Goal: Answer question/provide support: Share knowledge or assist other users

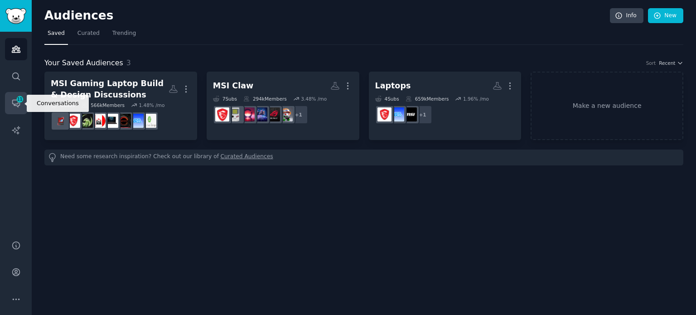
click at [16, 108] on link "Conversations 11" at bounding box center [16, 103] width 22 height 22
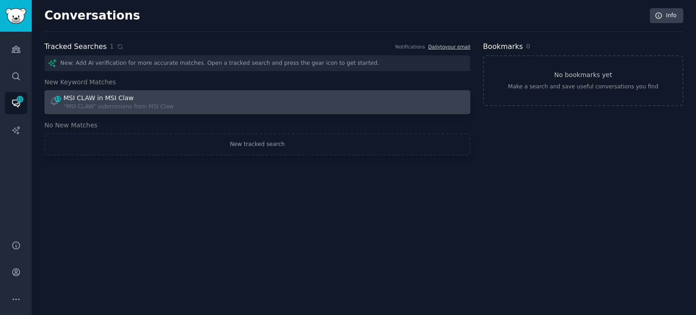
click at [134, 102] on div "MSI CLAW in MSI Claw" at bounding box center [118, 98] width 110 height 10
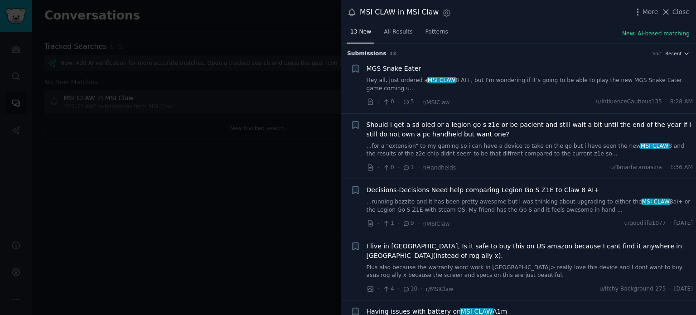
click at [415, 124] on span "Should i get a sd oled or a legion go s z1e or be pacient and still wait a bit …" at bounding box center [529, 129] width 327 height 19
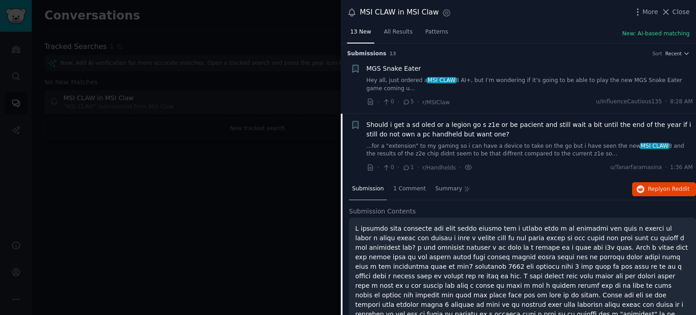
scroll to position [62, 0]
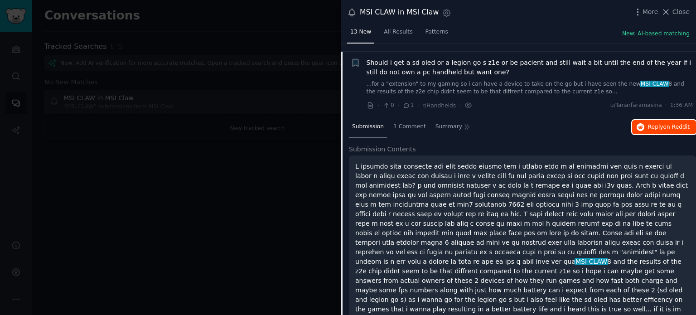
click at [653, 123] on span "Reply on Reddit" at bounding box center [669, 127] width 42 height 8
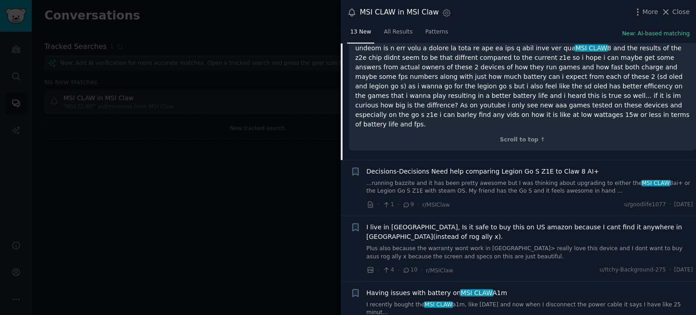
scroll to position [276, 0]
click at [522, 166] on span "Decisions-Decisions Need help comparing Legion Go S Z1E to Claw 8 AI+" at bounding box center [482, 171] width 233 height 10
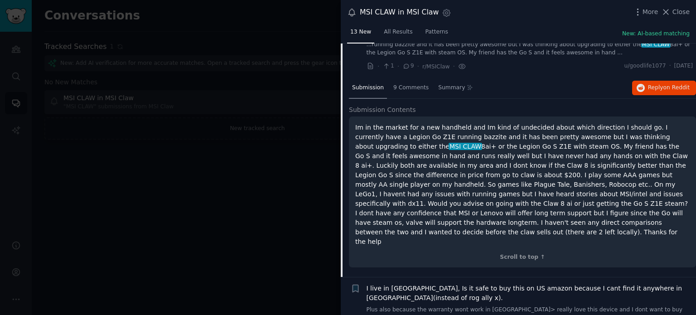
scroll to position [127, 0]
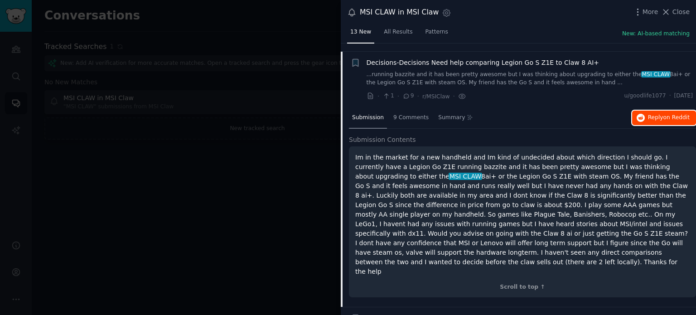
click at [658, 114] on span "Reply on Reddit" at bounding box center [669, 118] width 42 height 8
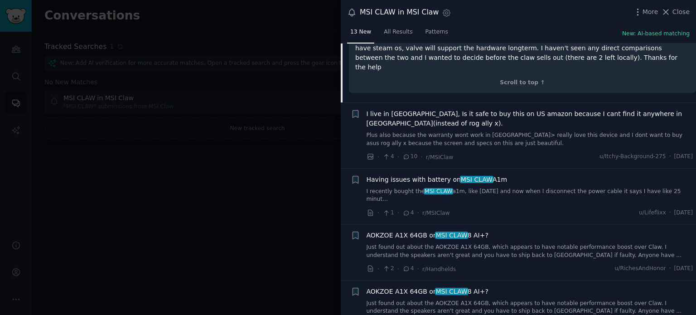
scroll to position [331, 0]
click at [446, 175] on span "Having issues with battery on MSI CLAW A1m" at bounding box center [436, 180] width 141 height 10
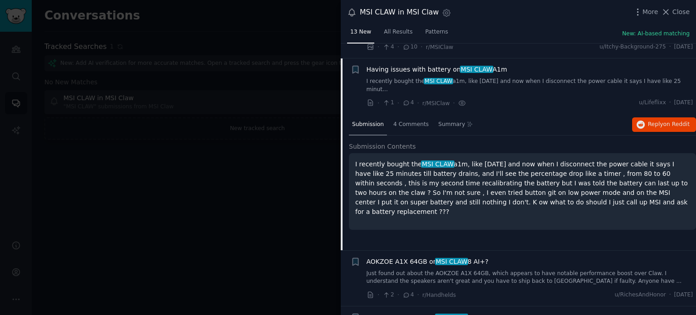
scroll to position [239, 0]
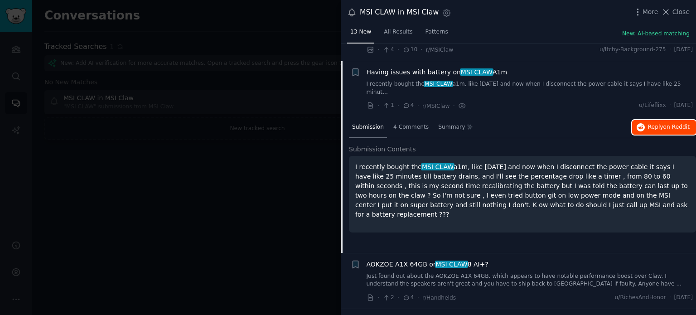
click at [667, 120] on button "Reply on Reddit" at bounding box center [664, 127] width 64 height 14
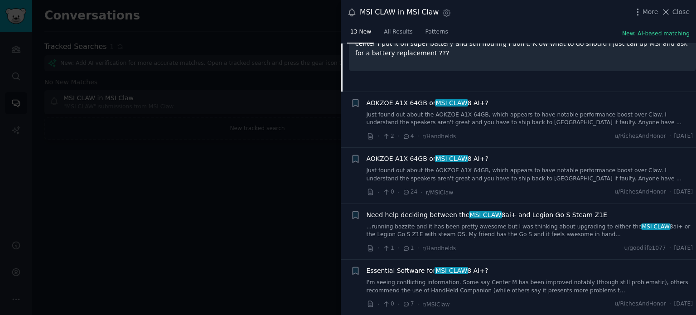
scroll to position [400, 0]
click at [500, 210] on span "Need help deciding between the MSI CLAW 8ai+ and Legion Go S Steam Z1E" at bounding box center [486, 215] width 240 height 10
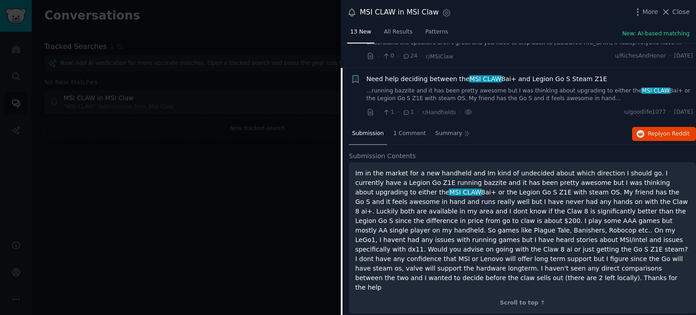
scroll to position [399, 0]
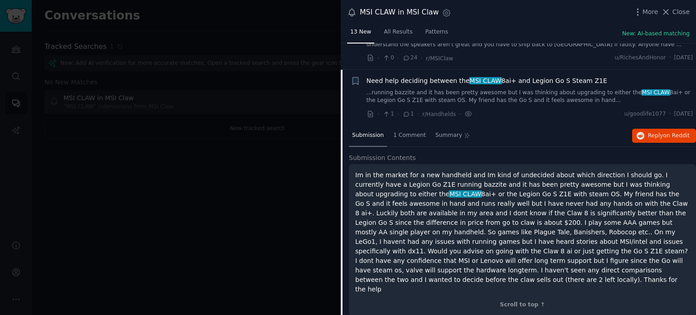
click at [668, 125] on div "Submission 1 Comment Summary Reply on Reddit" at bounding box center [522, 136] width 347 height 22
click at [668, 132] on span "on Reddit" at bounding box center [676, 135] width 26 height 6
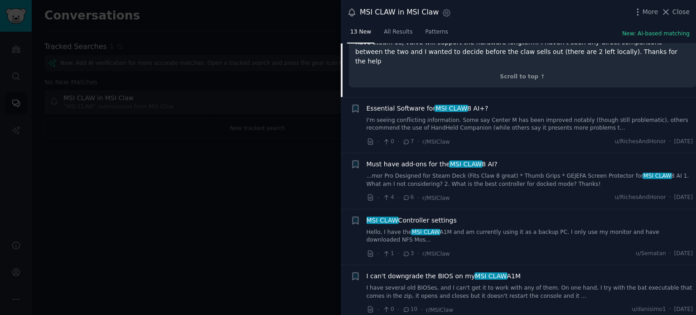
scroll to position [627, 0]
click at [442, 104] on span "MSI CLAW" at bounding box center [451, 107] width 34 height 7
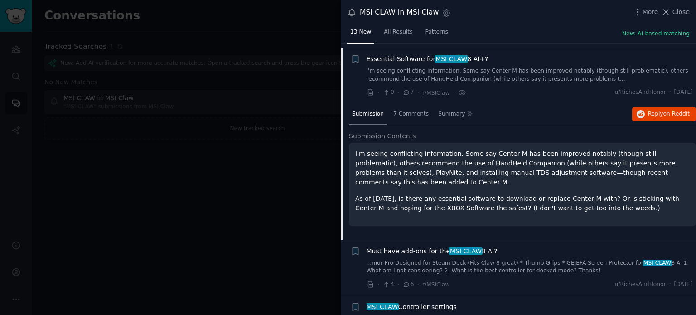
scroll to position [455, 0]
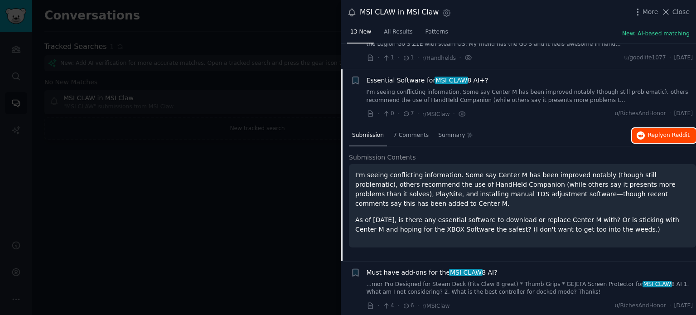
click at [645, 128] on button "Reply on Reddit" at bounding box center [664, 135] width 64 height 14
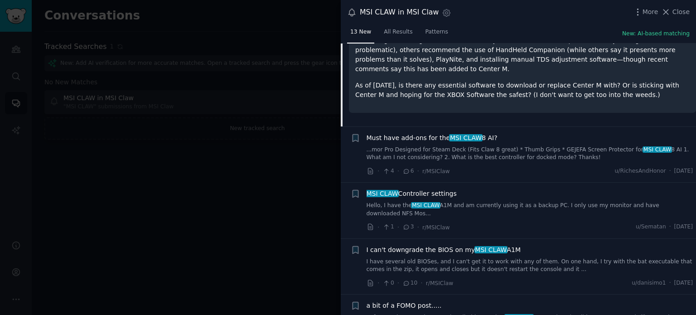
click at [447, 189] on span "MSI CLAW Controller settings" at bounding box center [411, 194] width 90 height 10
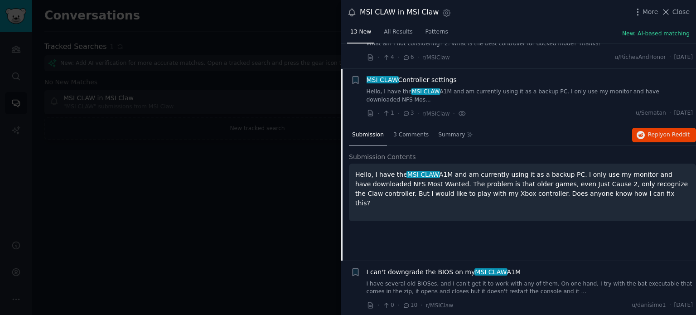
scroll to position [566, 0]
click at [677, 132] on span "on Reddit" at bounding box center [676, 135] width 26 height 6
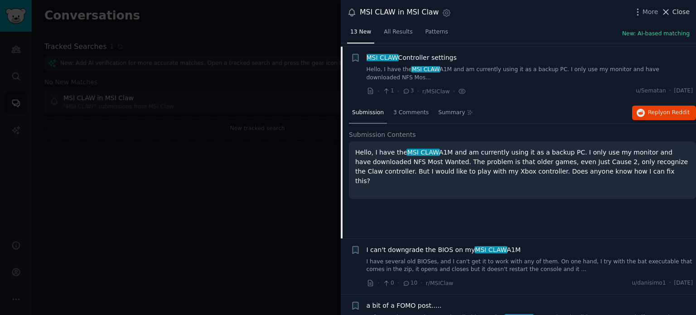
click at [669, 11] on icon at bounding box center [666, 12] width 10 height 10
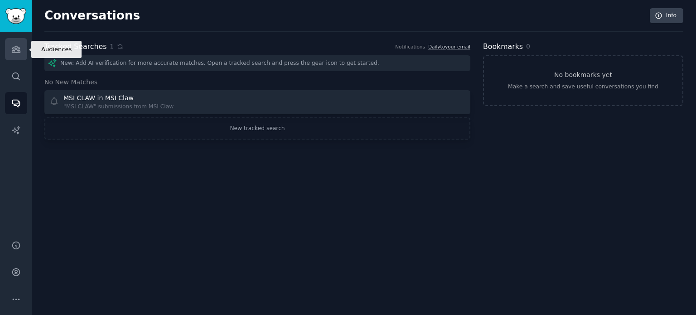
click at [20, 54] on link "Audiences" at bounding box center [16, 49] width 22 height 22
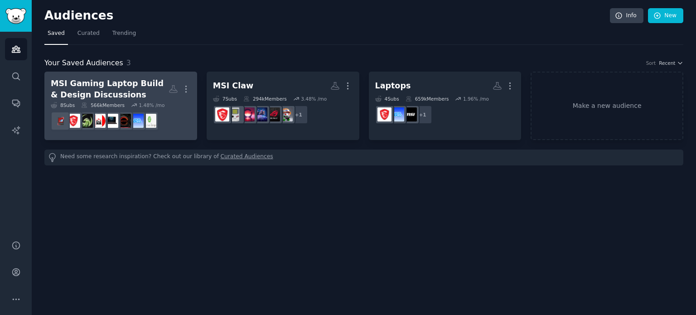
click at [125, 94] on div "MSI Gaming Laptop Build & Design Discussions" at bounding box center [110, 89] width 118 height 22
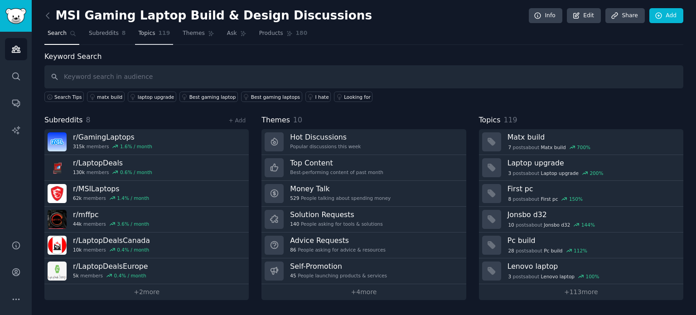
click at [151, 37] on link "Topics 119" at bounding box center [154, 35] width 38 height 19
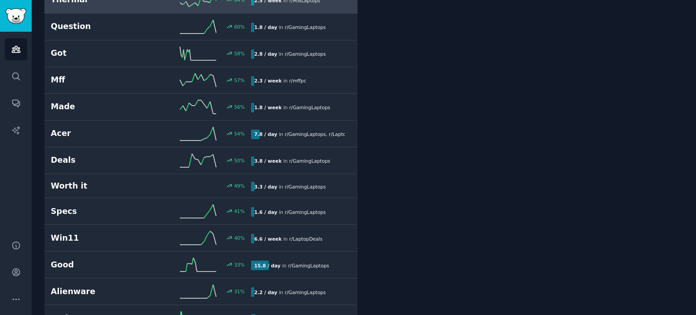
scroll to position [377, 0]
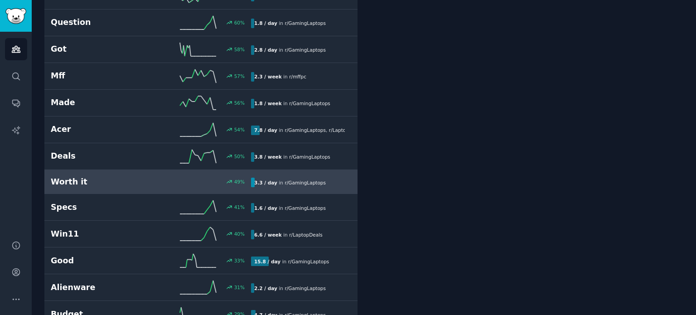
click at [311, 180] on span "r/ GamingLaptops" at bounding box center [304, 182] width 41 height 5
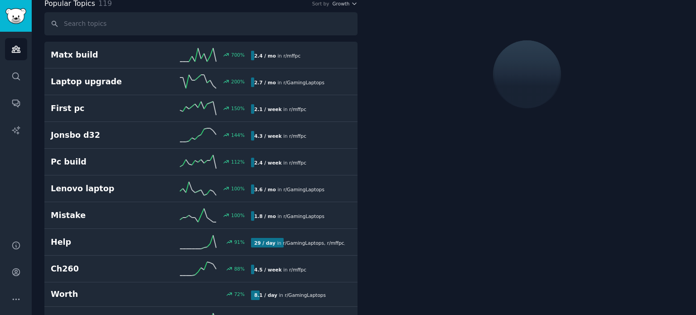
scroll to position [50, 0]
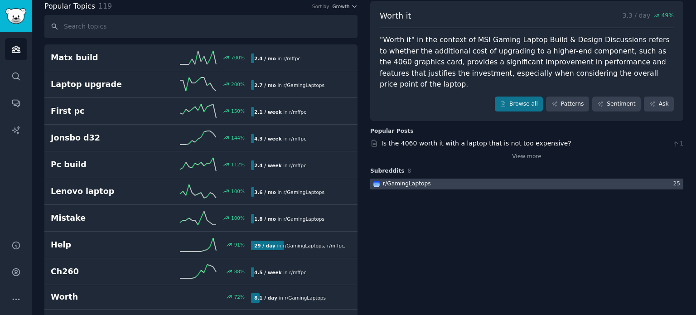
click at [509, 178] on div at bounding box center [526, 183] width 313 height 11
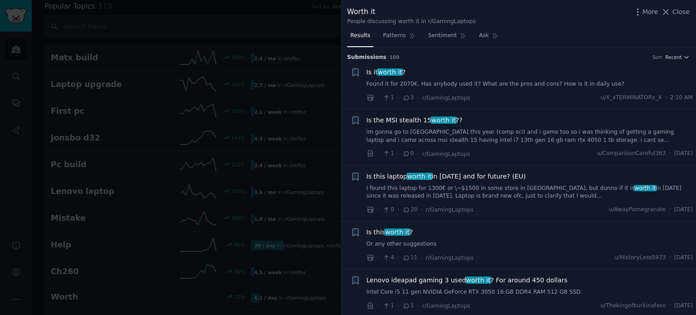
click at [450, 121] on span "Is the MSI stealth 15 worth it ??" at bounding box center [414, 120] width 96 height 10
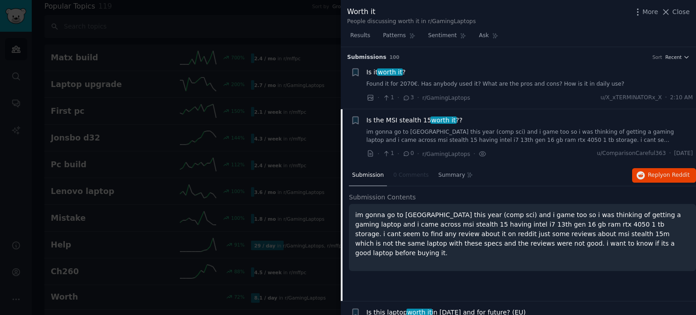
scroll to position [62, 0]
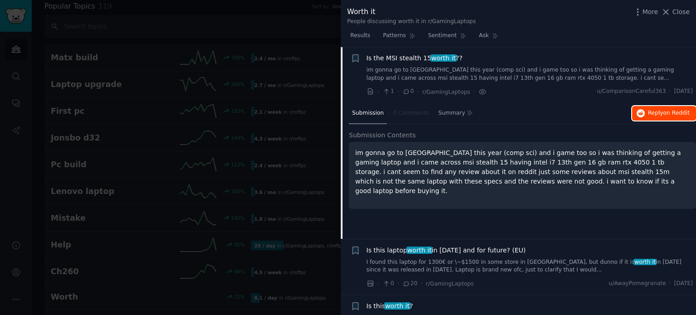
click at [656, 114] on span "Reply on Reddit" at bounding box center [669, 113] width 42 height 8
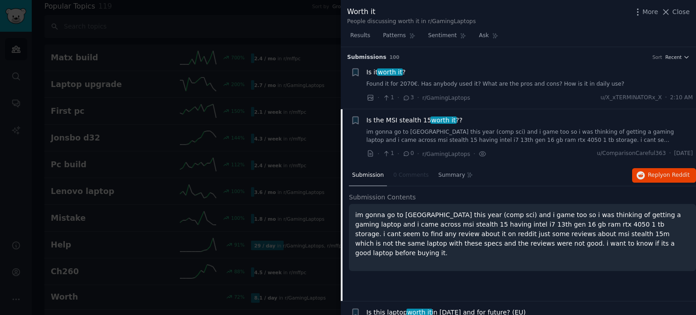
click at [507, 86] on link "Found it for 2070€. Has anybody used it? What are the pros and cons? How is it …" at bounding box center [529, 84] width 327 height 8
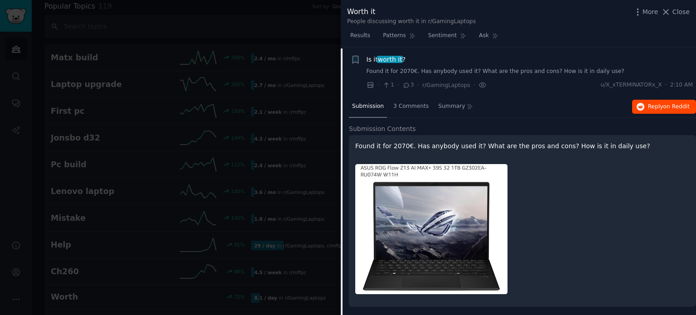
scroll to position [14, 0]
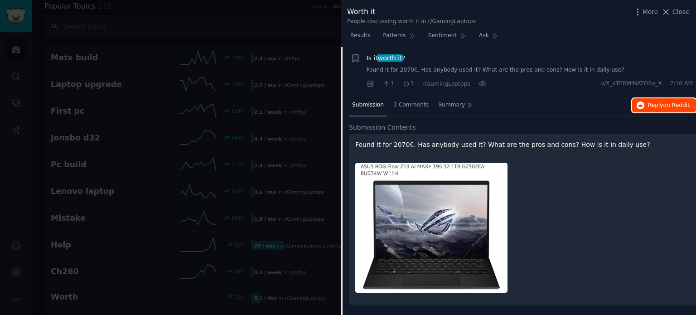
click at [658, 104] on span "Reply on Reddit" at bounding box center [669, 105] width 42 height 8
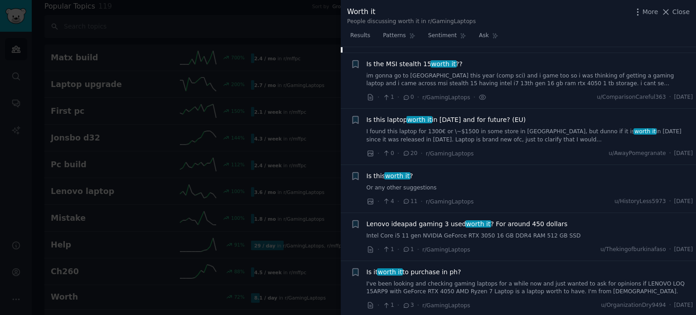
scroll to position [282, 0]
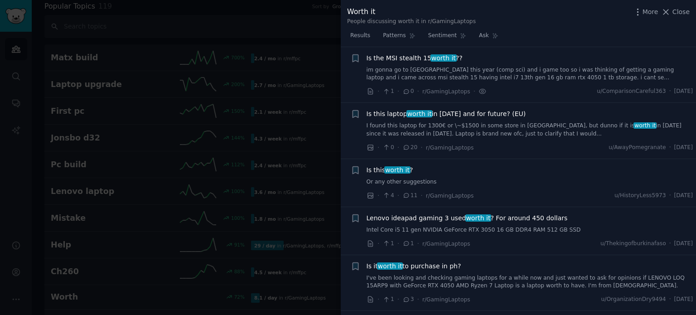
click at [405, 169] on span "worth it" at bounding box center [397, 169] width 26 height 7
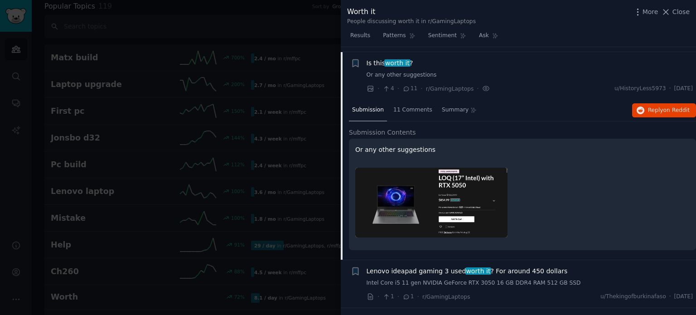
scroll to position [174, 0]
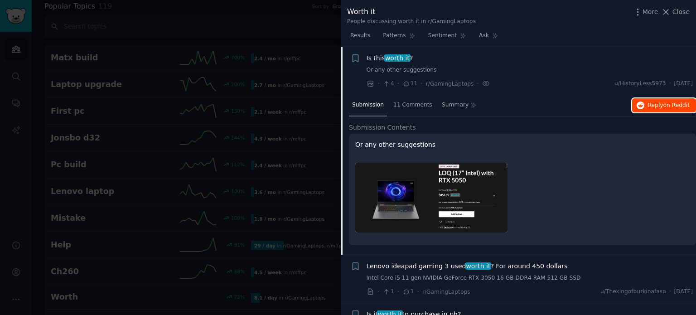
click at [658, 110] on button "Reply on Reddit" at bounding box center [664, 105] width 64 height 14
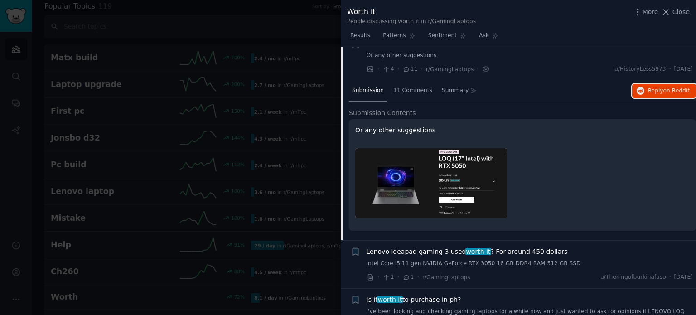
scroll to position [94, 0]
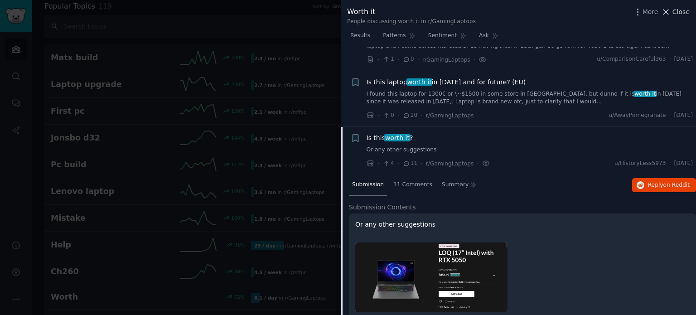
click at [670, 12] on icon at bounding box center [666, 12] width 10 height 10
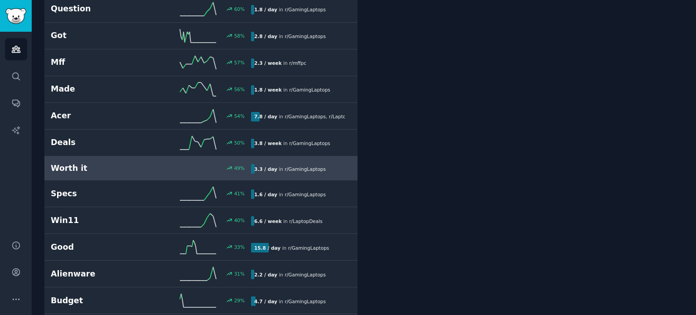
scroll to position [257, 0]
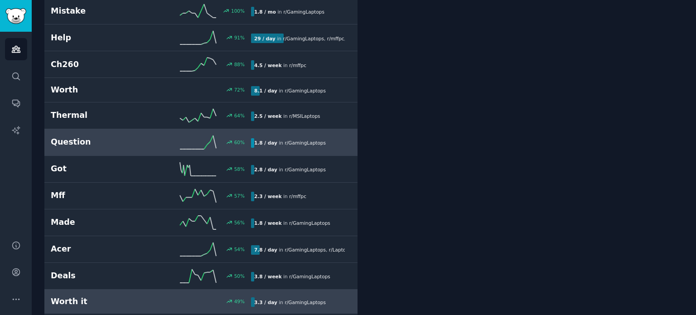
click at [293, 147] on link "Question 60 % 1.8 / day in r/ GamingLaptops" at bounding box center [200, 142] width 313 height 27
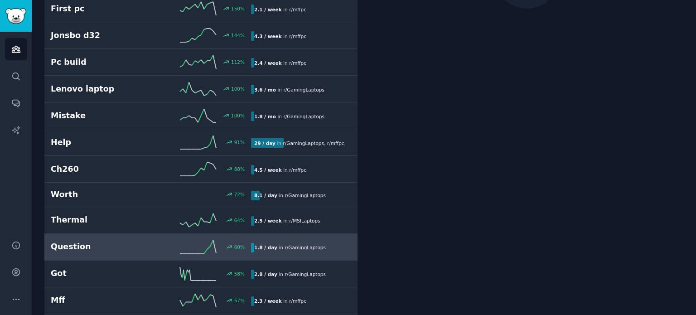
scroll to position [50, 0]
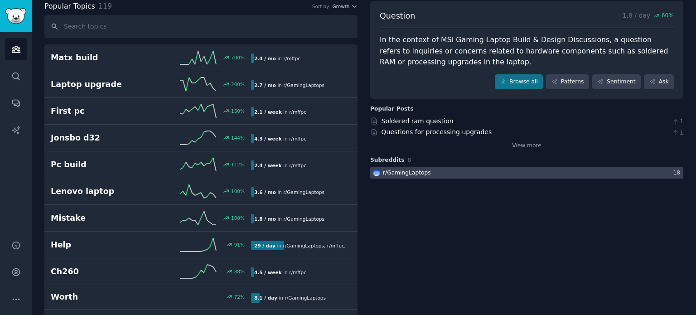
click at [539, 174] on div at bounding box center [526, 172] width 313 height 11
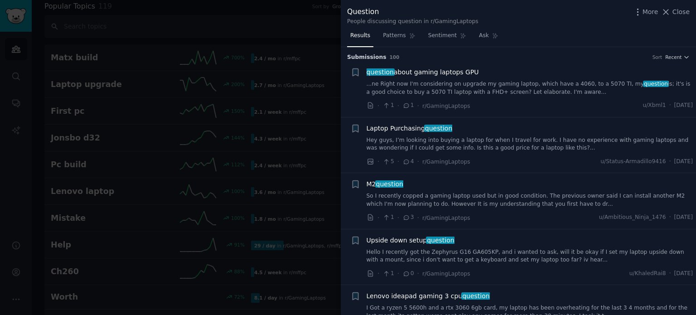
click at [434, 74] on span "question about gaming laptops GPU" at bounding box center [422, 72] width 112 height 10
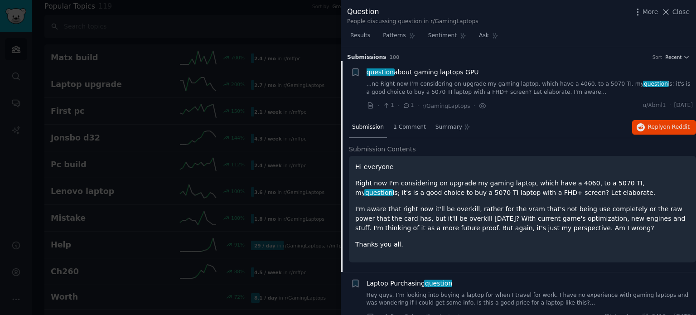
scroll to position [14, 0]
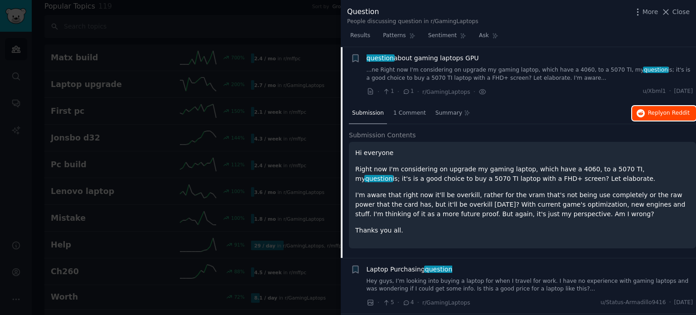
click at [655, 110] on span "Reply on Reddit" at bounding box center [669, 113] width 42 height 8
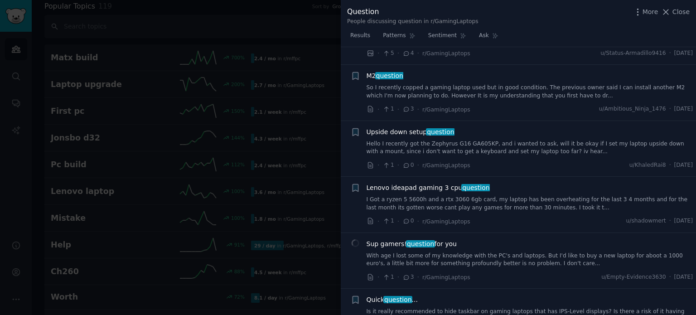
scroll to position [264, 0]
click at [680, 15] on span "Close" at bounding box center [680, 12] width 17 height 10
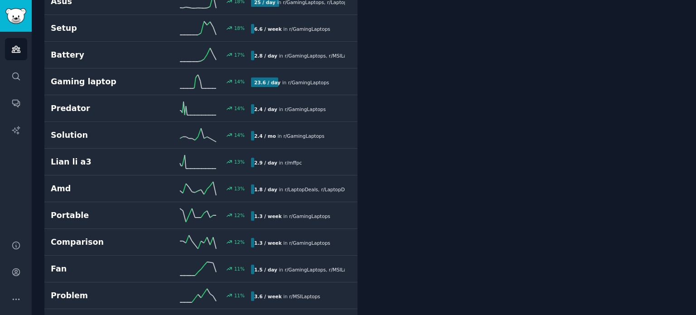
scroll to position [900, 0]
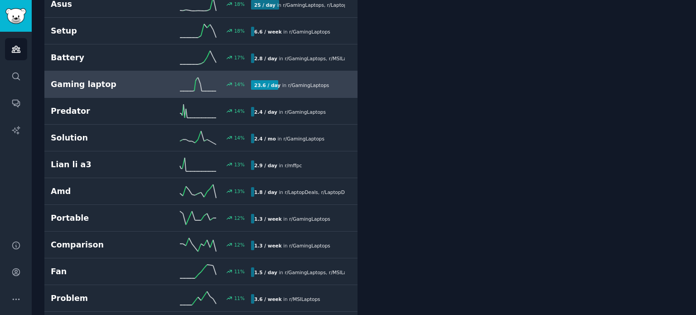
click at [272, 87] on link "Gaming laptop 14 % 23.6 / day in r/ GamingLaptops" at bounding box center [200, 84] width 313 height 27
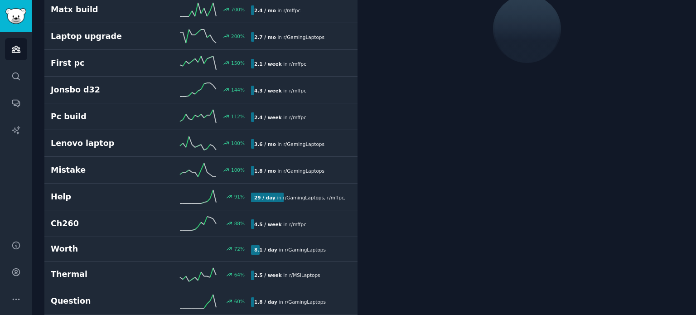
scroll to position [50, 0]
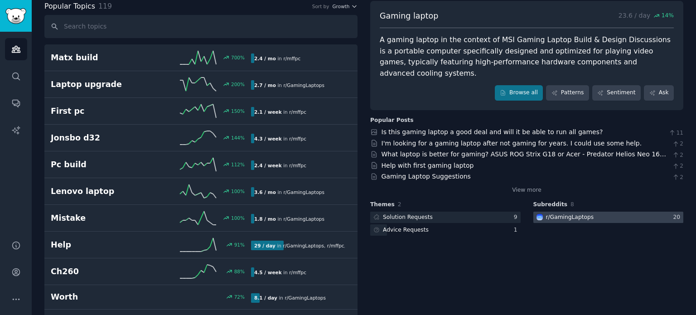
click at [572, 213] on div "r/ GamingLaptops" at bounding box center [570, 217] width 48 height 8
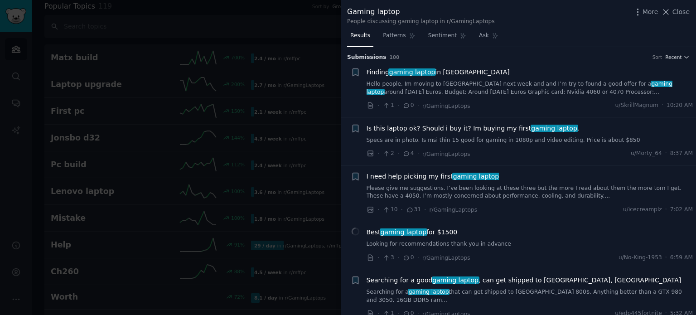
click at [474, 129] on span "Is this laptop ok? Should i buy it? Im buying my first gaming laptop ." at bounding box center [472, 129] width 213 height 10
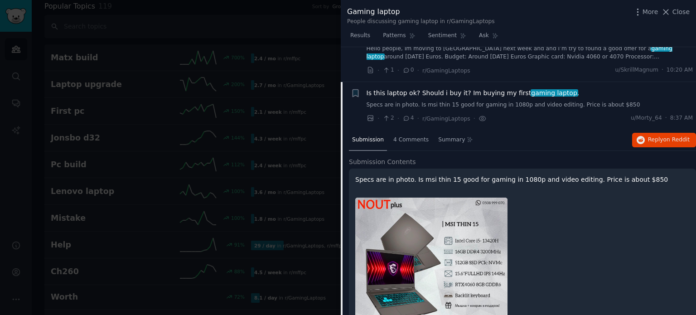
scroll to position [70, 0]
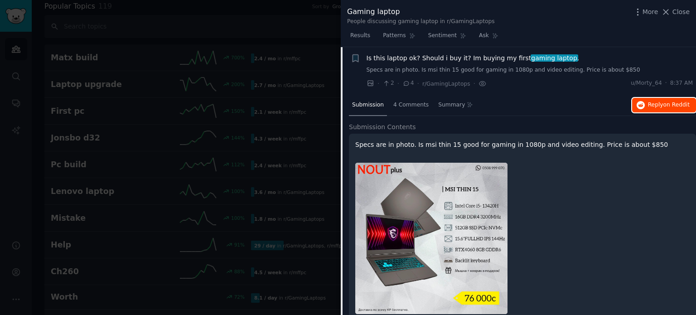
click at [659, 110] on button "Reply on Reddit" at bounding box center [664, 105] width 64 height 14
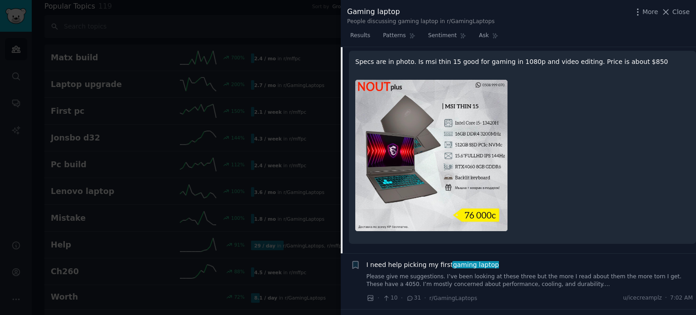
scroll to position [275, 0]
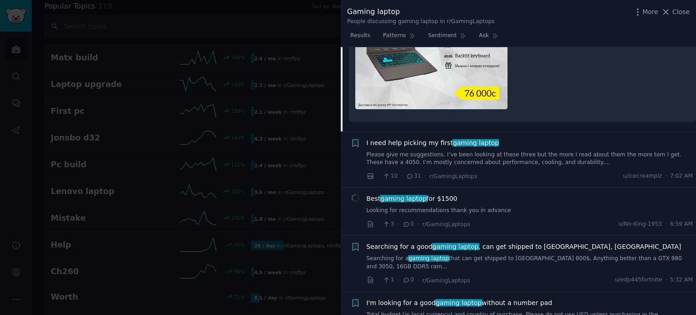
click at [420, 142] on span "I need help picking my first gaming laptop" at bounding box center [432, 143] width 133 height 10
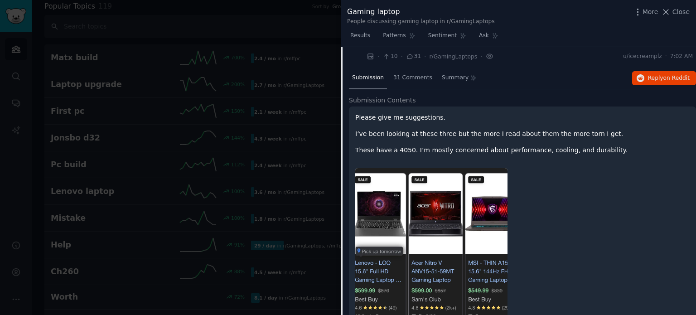
scroll to position [118, 0]
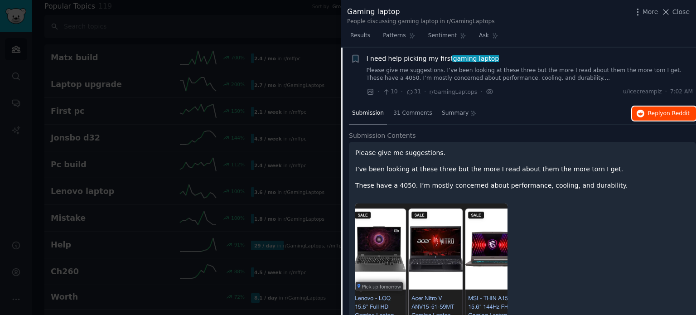
click at [644, 111] on button "Reply on Reddit" at bounding box center [664, 113] width 64 height 14
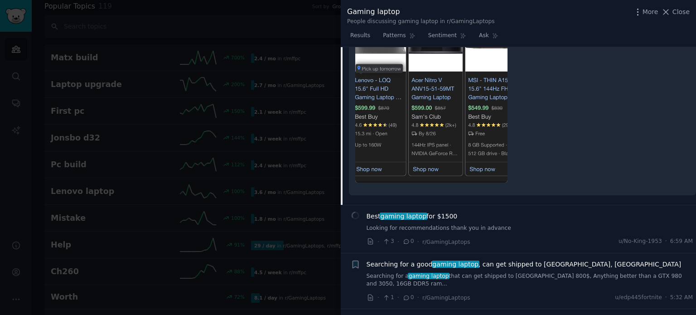
scroll to position [427, 0]
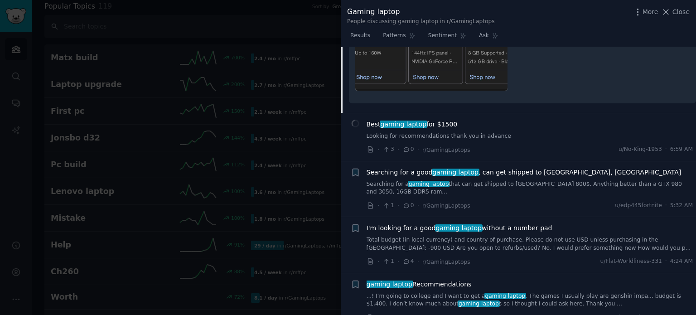
click at [441, 125] on span "Best gaming laptop for $1500" at bounding box center [411, 125] width 91 height 10
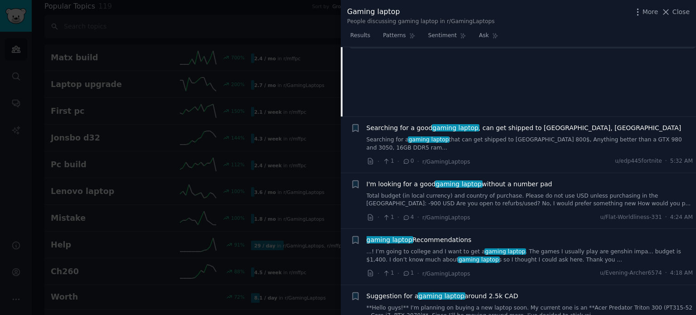
scroll to position [174, 0]
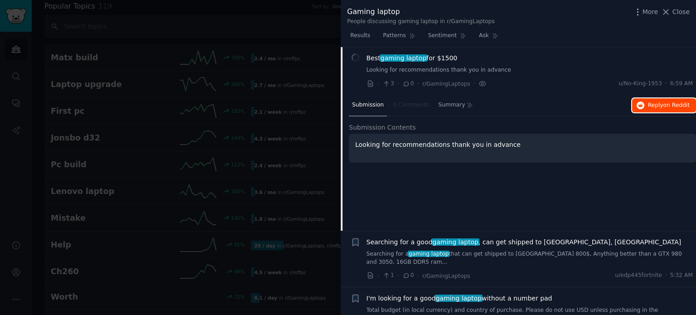
click at [650, 103] on span "Reply on Reddit" at bounding box center [669, 105] width 42 height 8
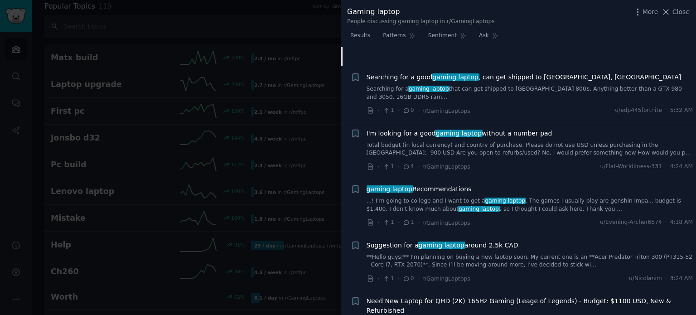
scroll to position [337, 0]
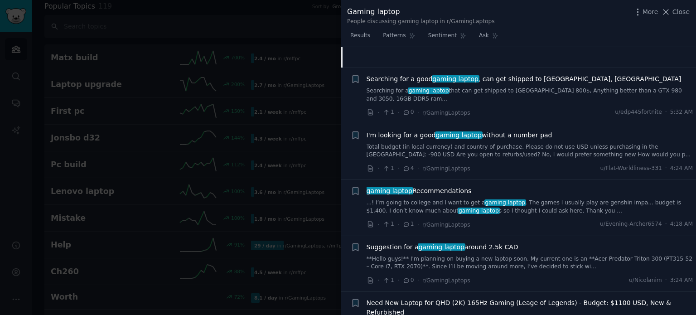
click at [423, 186] on span "gaming laptop Recommendations" at bounding box center [418, 191] width 105 height 10
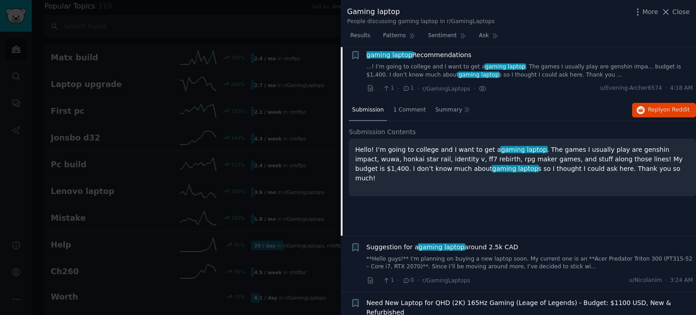
scroll to position [326, 0]
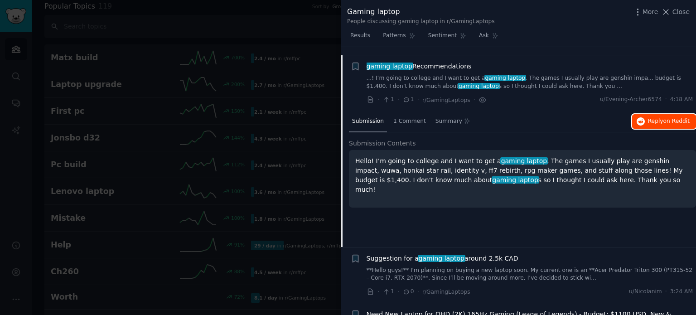
click at [665, 118] on span "on Reddit" at bounding box center [676, 121] width 26 height 6
